Goal: Task Accomplishment & Management: Manage account settings

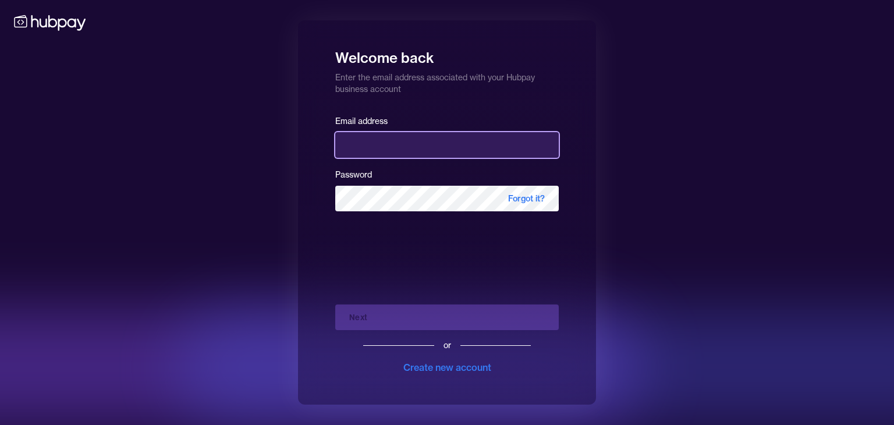
click at [387, 155] on input "email" at bounding box center [447, 145] width 224 height 26
type input "**********"
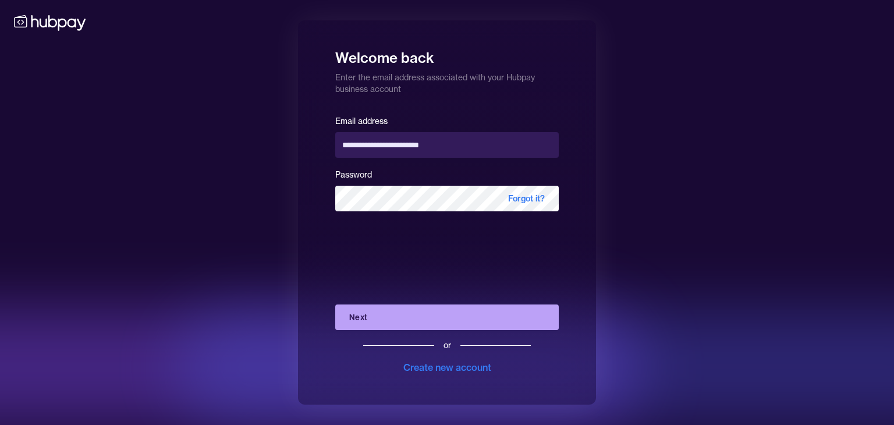
click at [384, 317] on button "Next" at bounding box center [447, 318] width 224 height 26
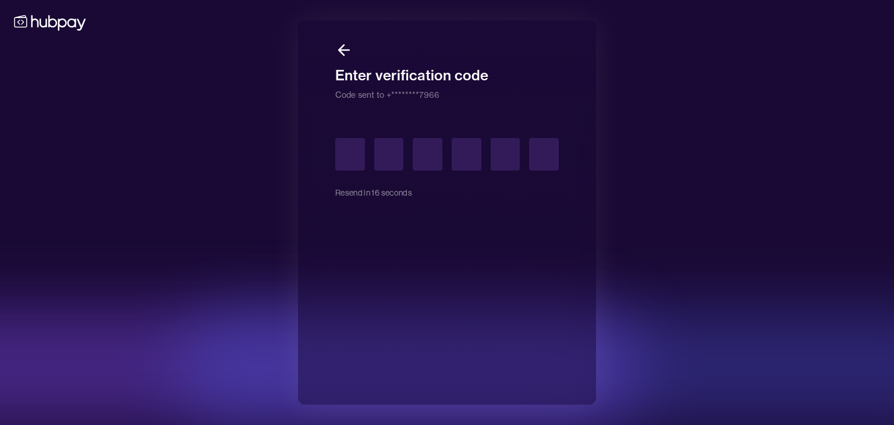
type input "*"
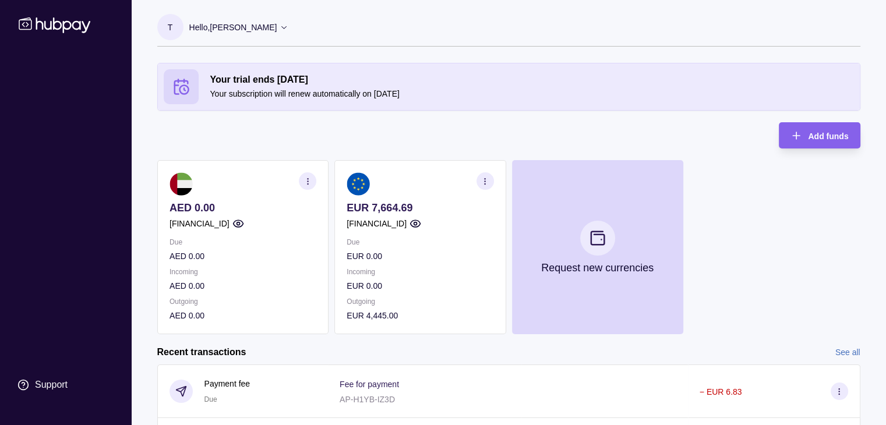
click at [54, 179] on div "Support" at bounding box center [65, 225] width 117 height 343
click at [406, 221] on p "[FINANCIAL_ID]" at bounding box center [376, 223] width 60 height 13
click at [822, 133] on span "Add funds" at bounding box center [828, 136] width 40 height 9
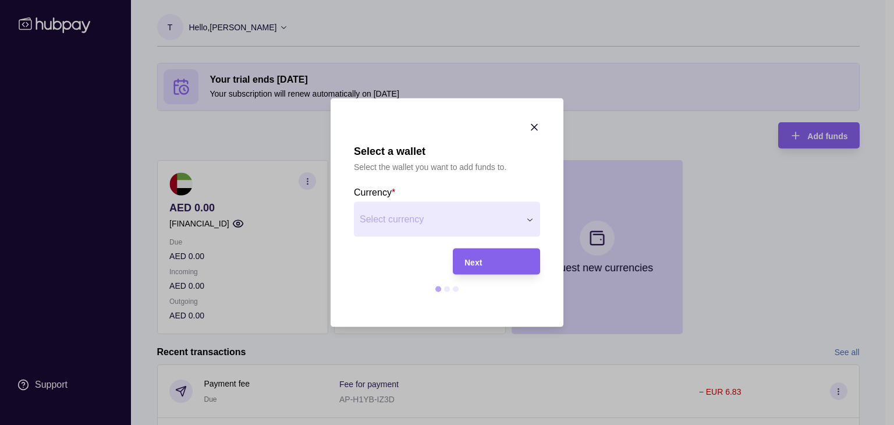
click at [534, 122] on icon "button" at bounding box center [535, 128] width 12 height 12
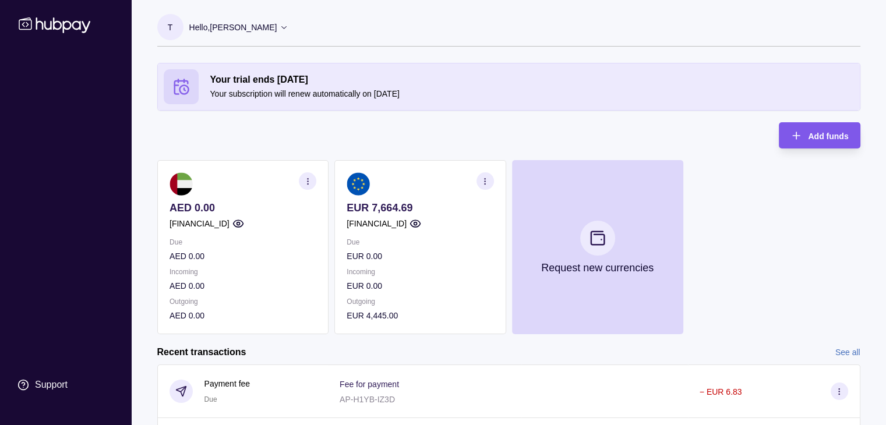
click at [801, 132] on icon "button" at bounding box center [796, 136] width 12 height 12
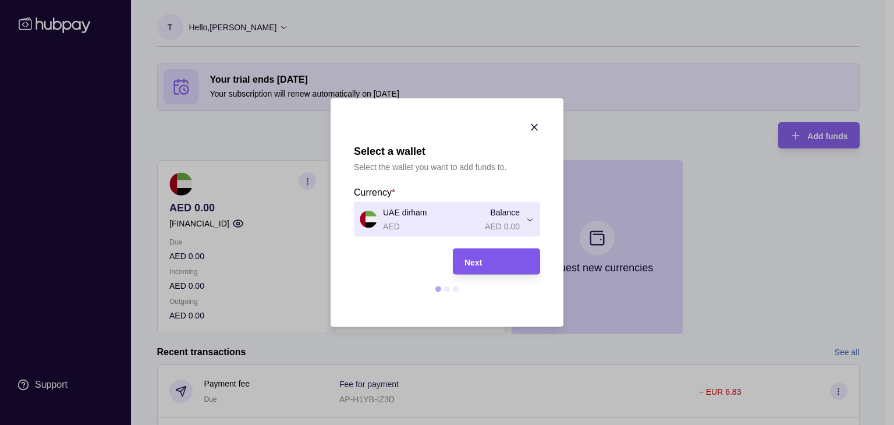
click at [477, 261] on span "Next" at bounding box center [473, 261] width 17 height 9
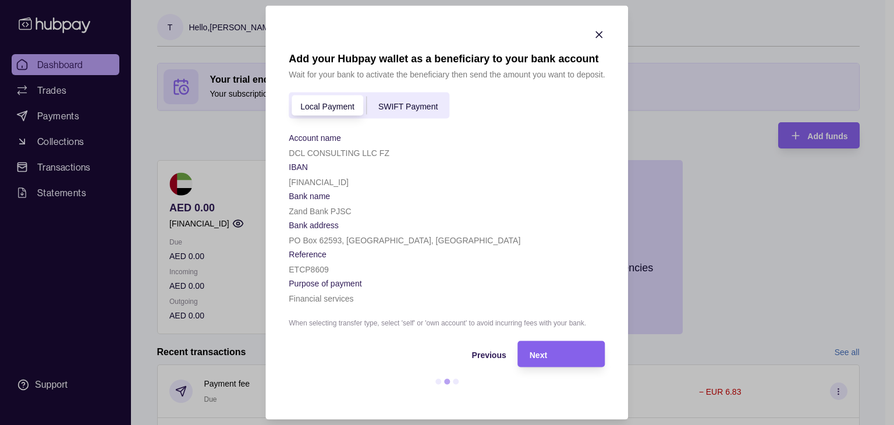
click at [601, 34] on icon "button" at bounding box center [600, 35] width 12 height 12
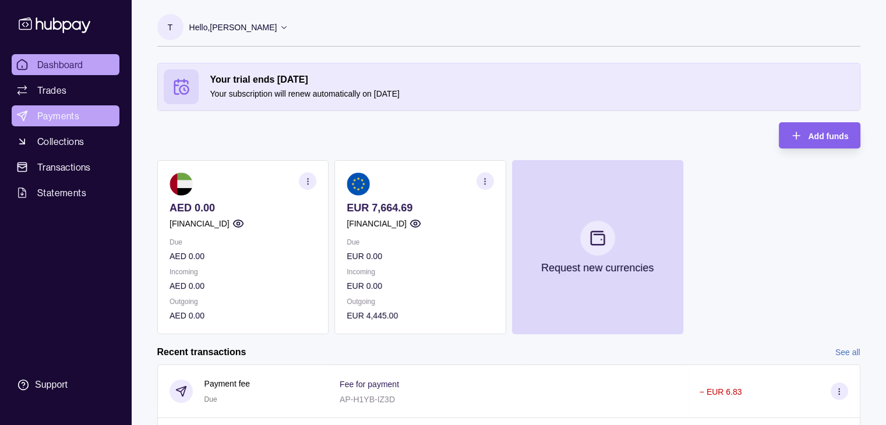
click at [77, 111] on span "Payments" at bounding box center [58, 116] width 42 height 14
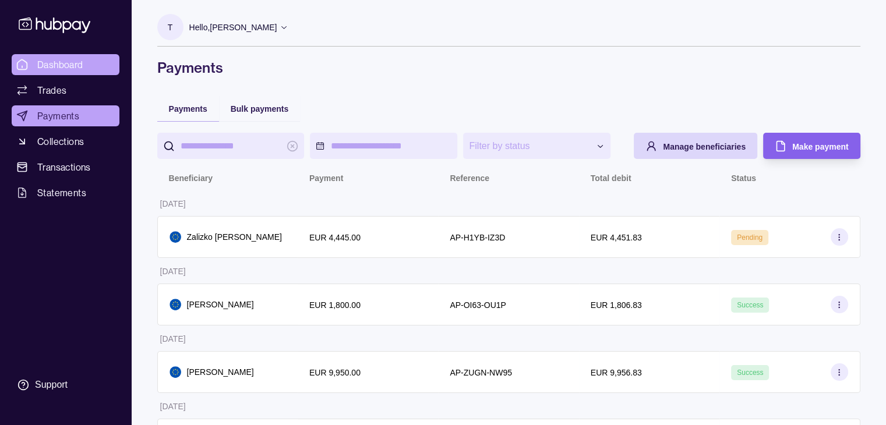
click at [63, 59] on span "Dashboard" at bounding box center [60, 65] width 46 height 14
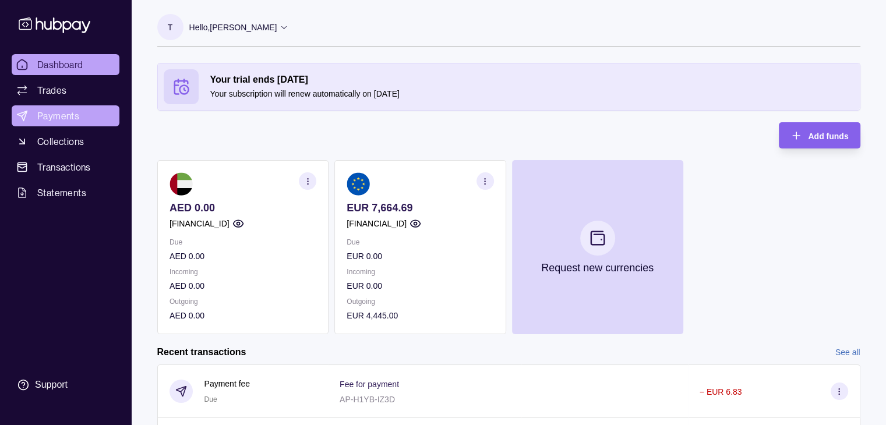
click at [57, 112] on span "Payments" at bounding box center [58, 116] width 42 height 14
